Goal: Task Accomplishment & Management: Use online tool/utility

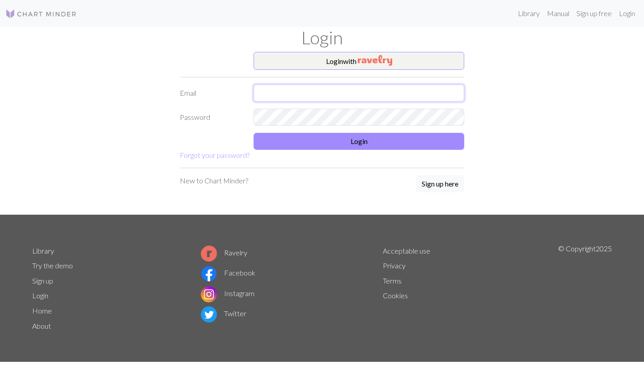
click at [409, 89] on input "text" at bounding box center [359, 93] width 211 height 17
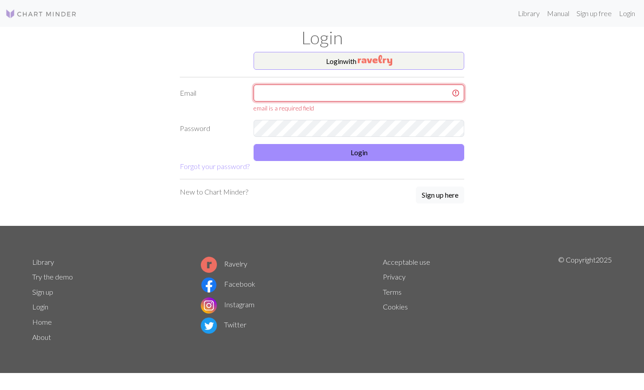
type input "[EMAIL_ADDRESS][DOMAIN_NAME]"
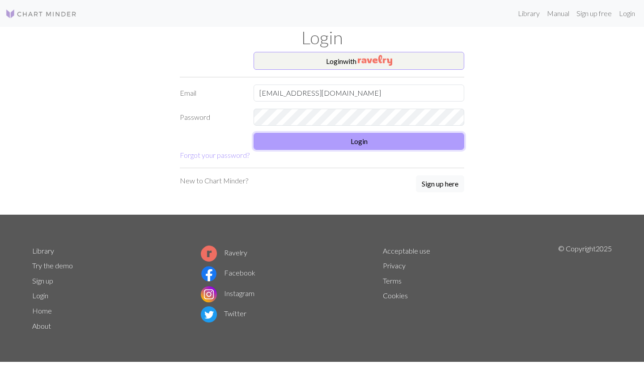
click at [375, 138] on button "Login" at bounding box center [359, 141] width 211 height 17
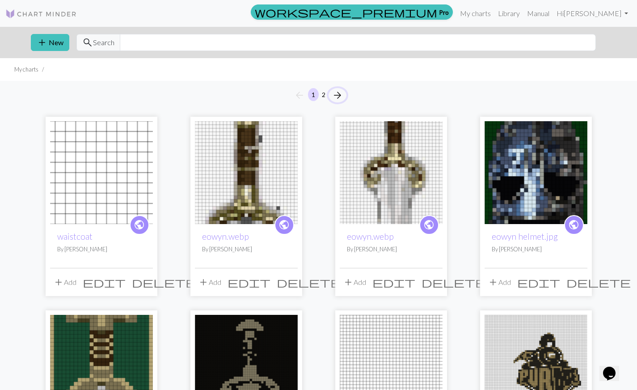
click at [336, 89] on span "arrow_forward" at bounding box center [337, 95] width 11 height 13
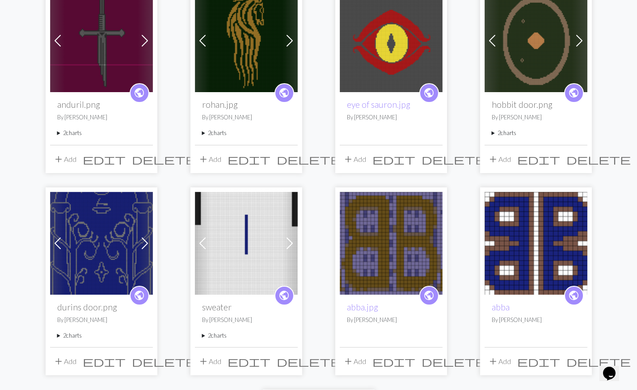
scroll to position [135, 0]
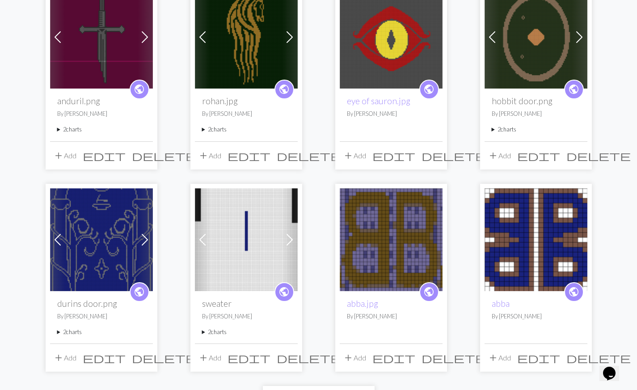
click at [79, 259] on img at bounding box center [101, 239] width 103 height 103
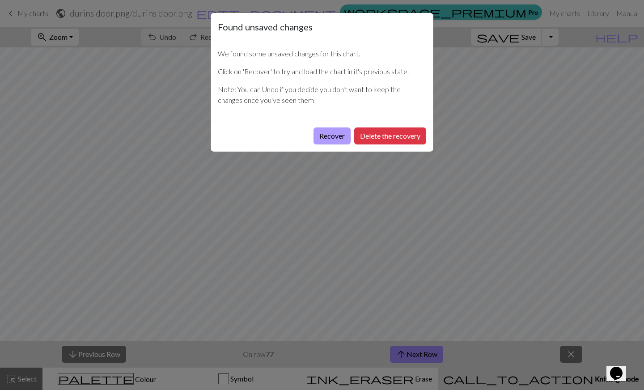
click at [343, 136] on button "Recover" at bounding box center [331, 135] width 37 height 17
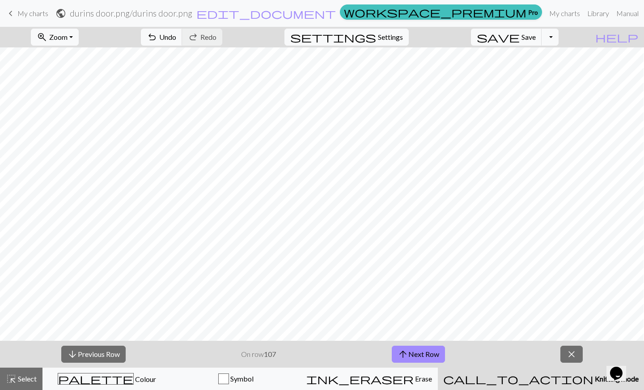
scroll to position [739, 367]
click at [419, 352] on button "arrow_upward Next Row" at bounding box center [418, 354] width 53 height 17
click at [79, 38] on button "zoom_in Zoom Zoom" at bounding box center [55, 37] width 48 height 17
click at [87, 68] on button "Fit width" at bounding box center [66, 71] width 71 height 14
